Goal: Navigation & Orientation: Find specific page/section

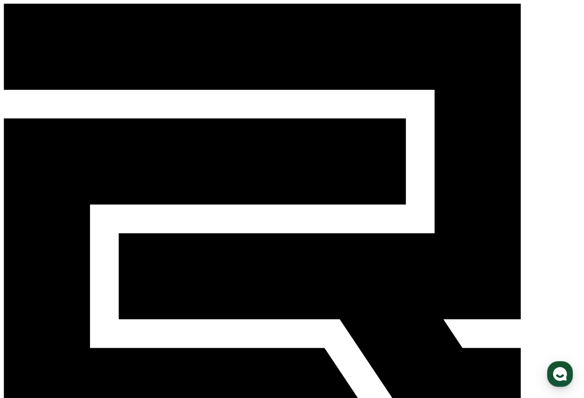
click at [577, 13] on div "CReward" at bounding box center [292, 239] width 577 height 471
